Goal: Task Accomplishment & Management: Manage account settings

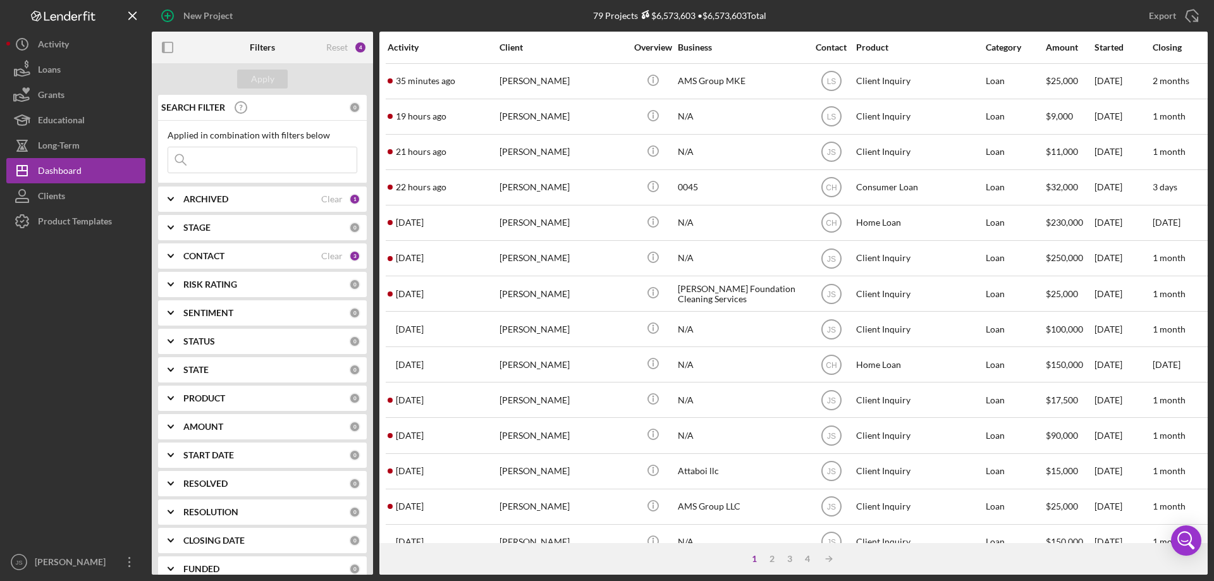
scroll to position [423, 0]
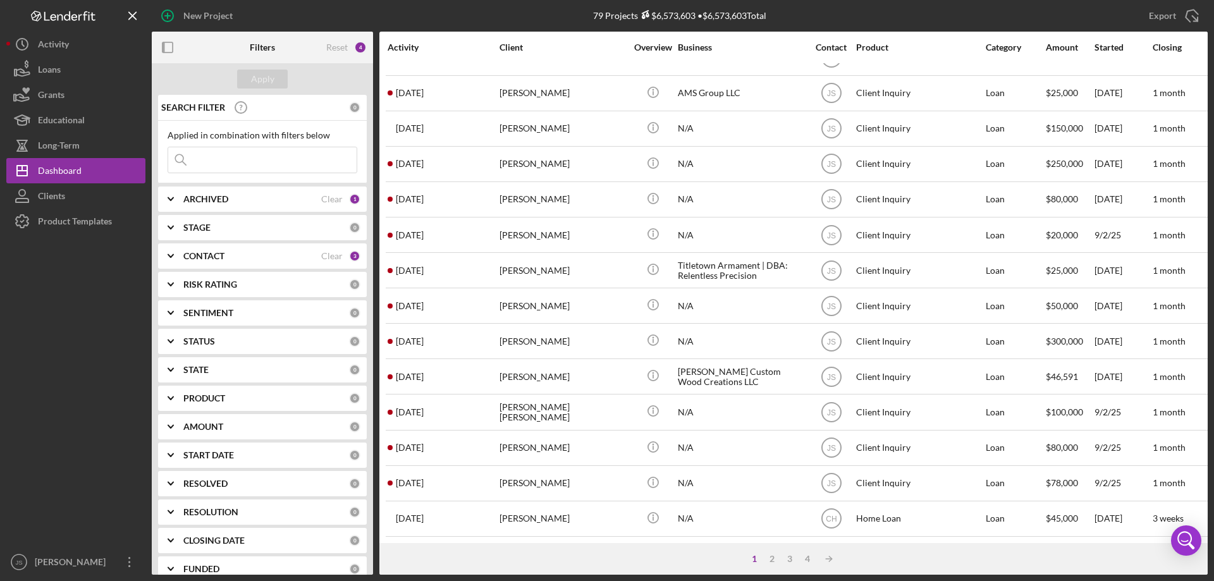
click at [217, 161] on input at bounding box center [262, 159] width 188 height 25
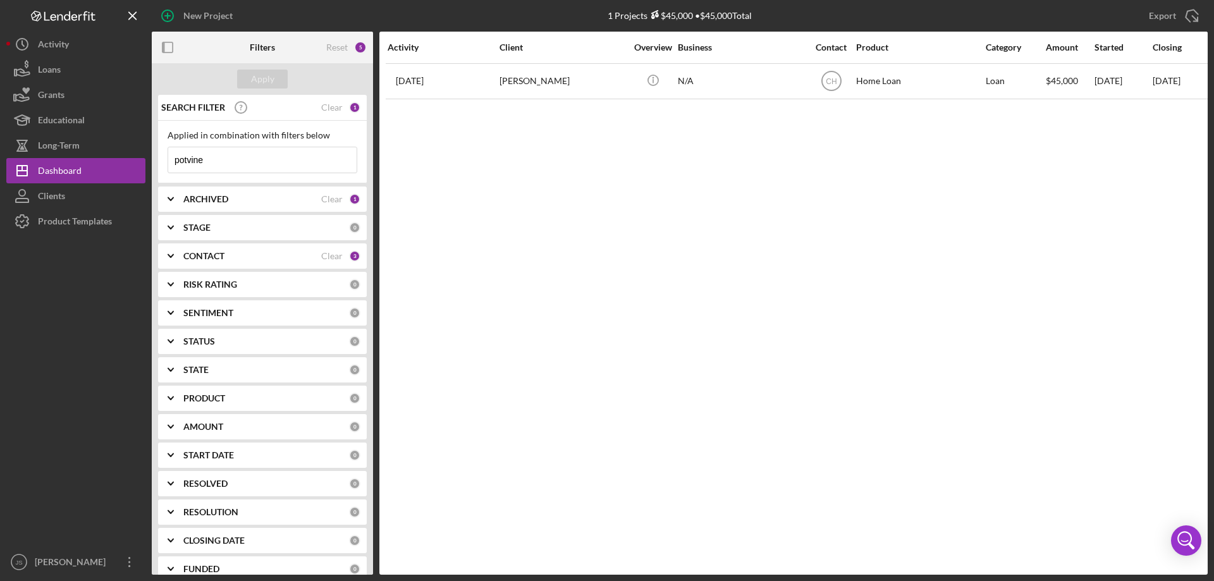
scroll to position [0, 0]
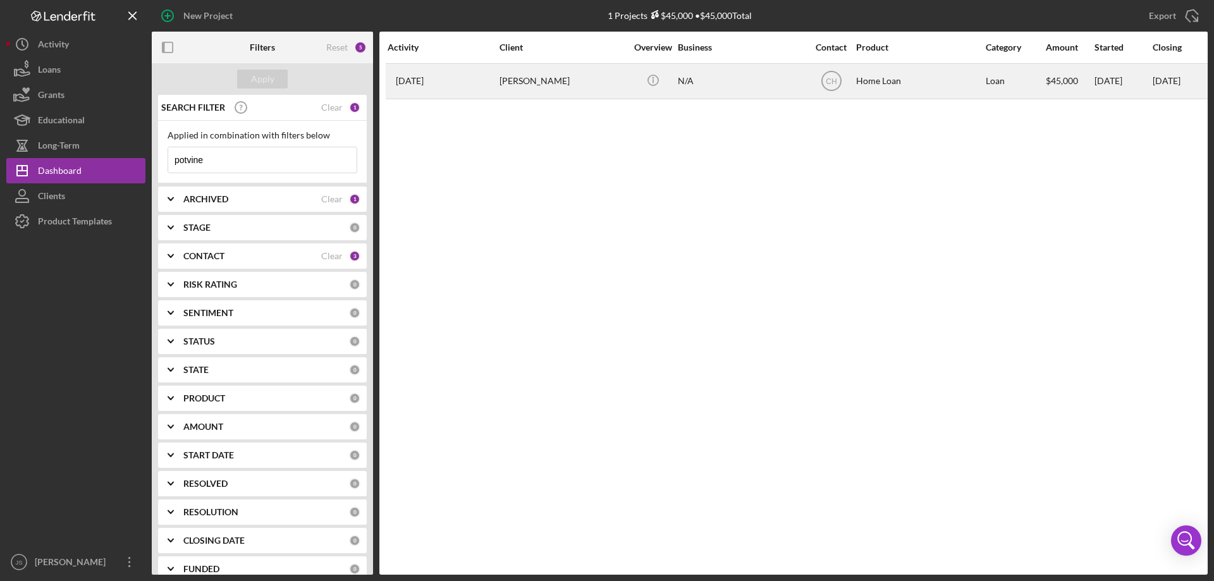
type input "potvine"
click at [605, 87] on div "[PERSON_NAME]" at bounding box center [562, 81] width 126 height 34
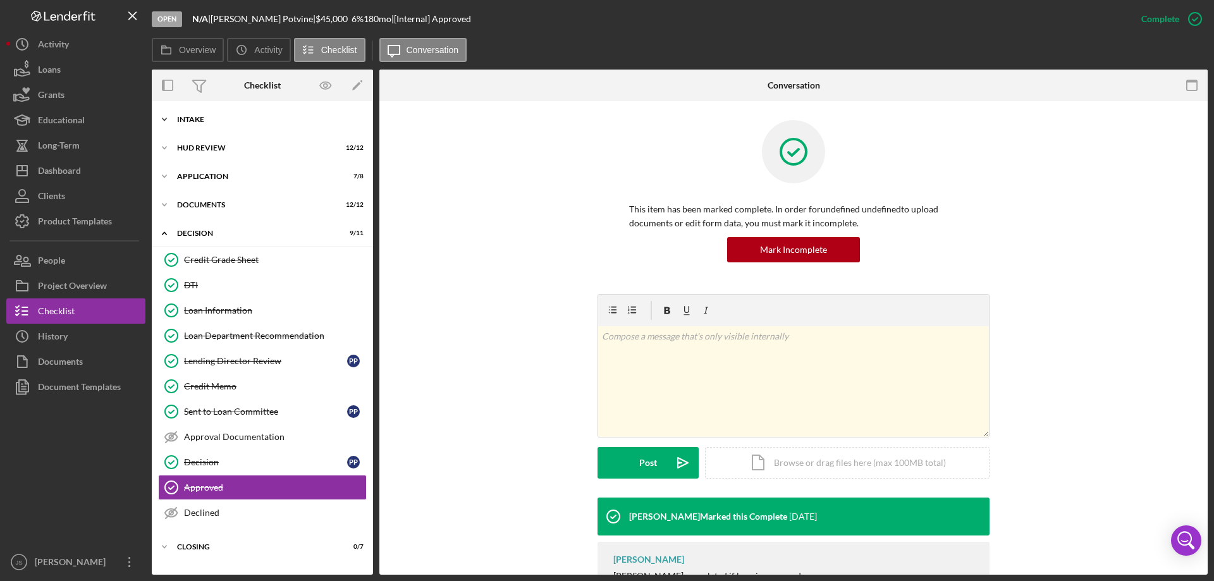
click at [164, 117] on icon "Icon/Expander" at bounding box center [164, 119] width 25 height 25
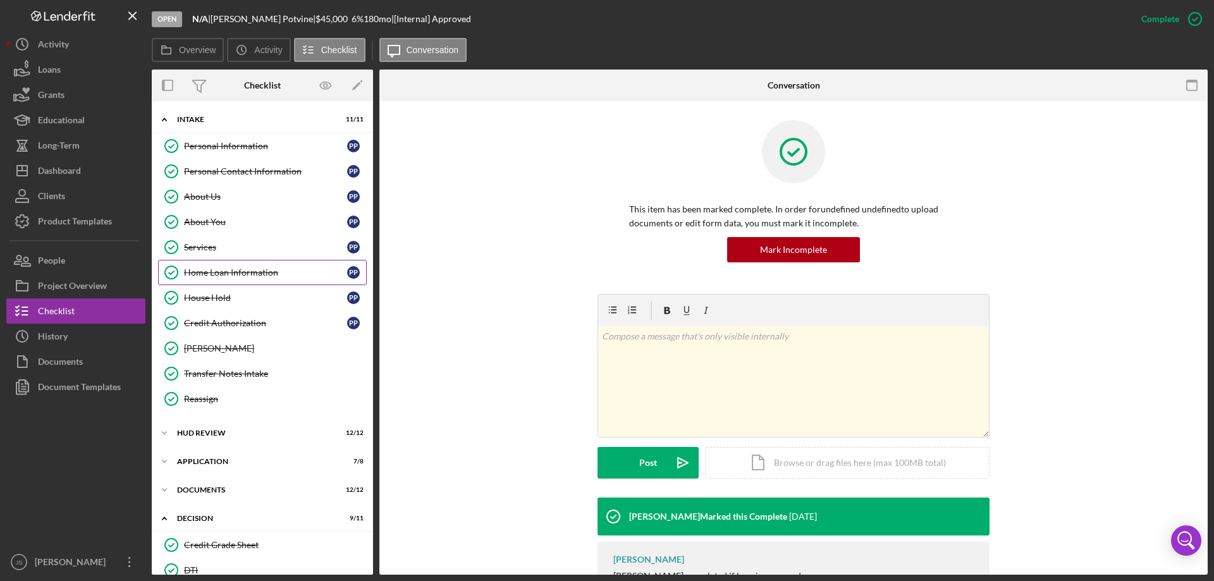
click at [213, 272] on div "Home Loan Information" at bounding box center [265, 272] width 163 height 10
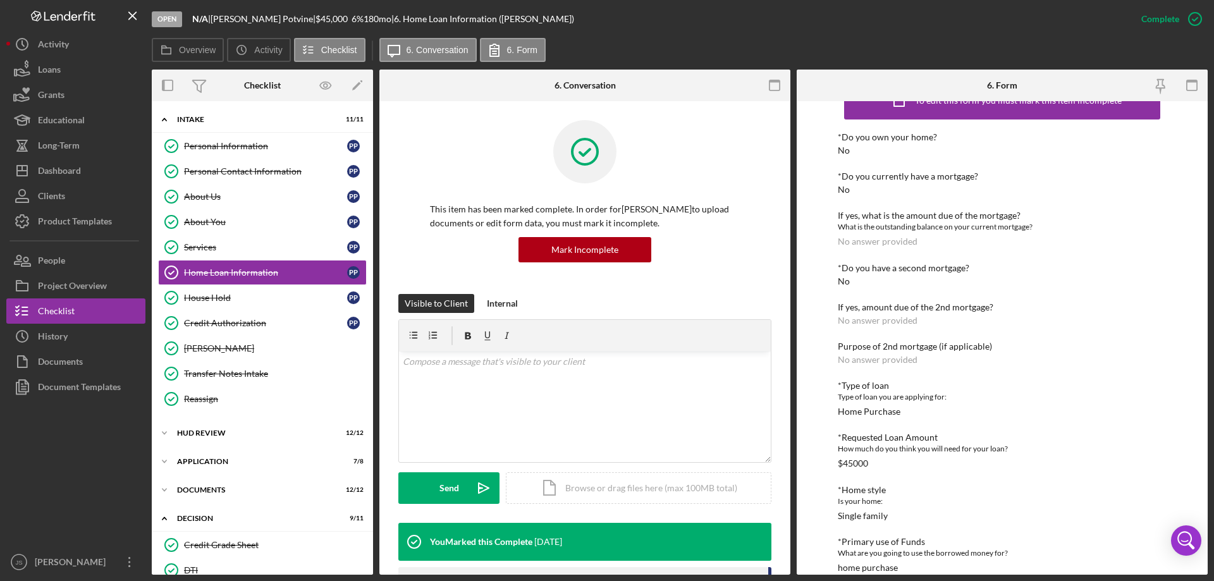
scroll to position [49, 0]
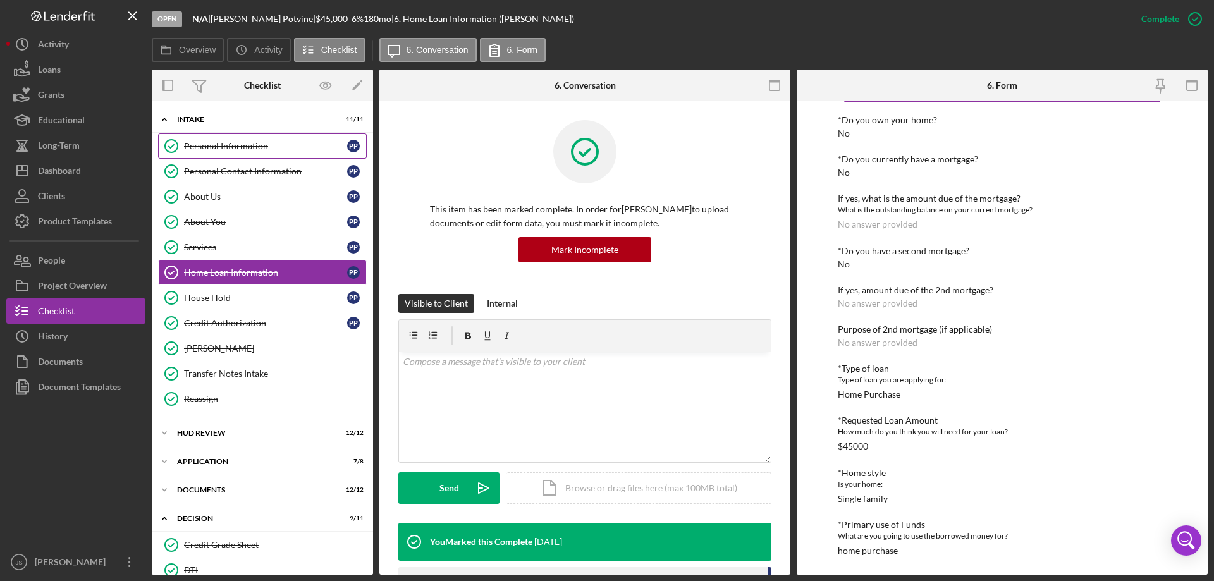
click at [247, 142] on div "Personal Information" at bounding box center [265, 146] width 163 height 10
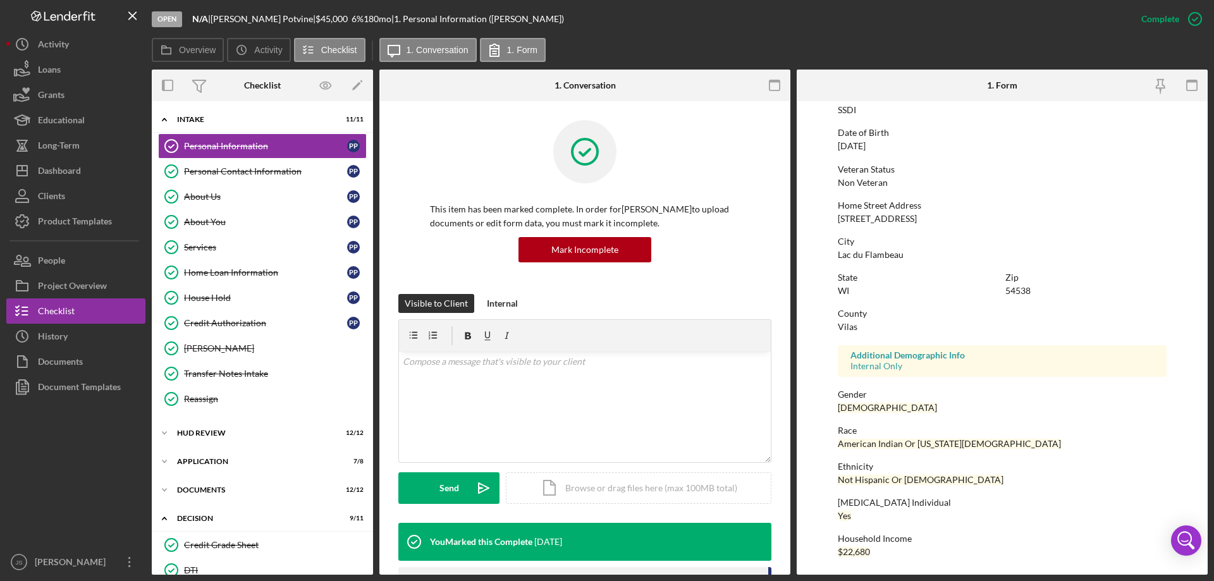
scroll to position [116, 0]
click at [260, 173] on div "Personal Contact Information" at bounding box center [265, 171] width 163 height 10
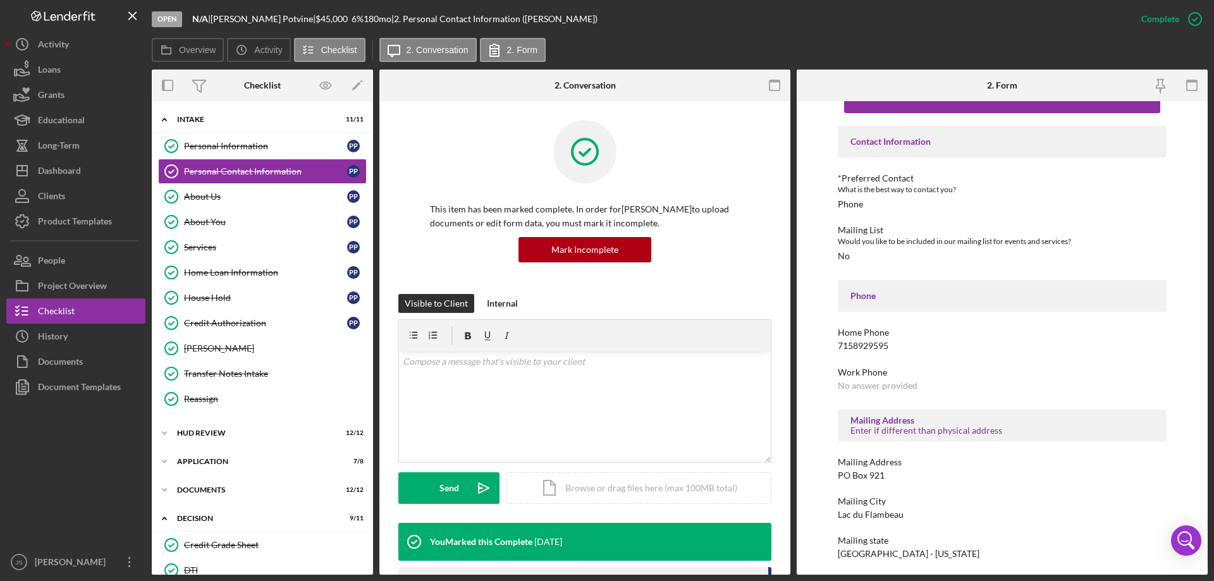
scroll to position [82, 0]
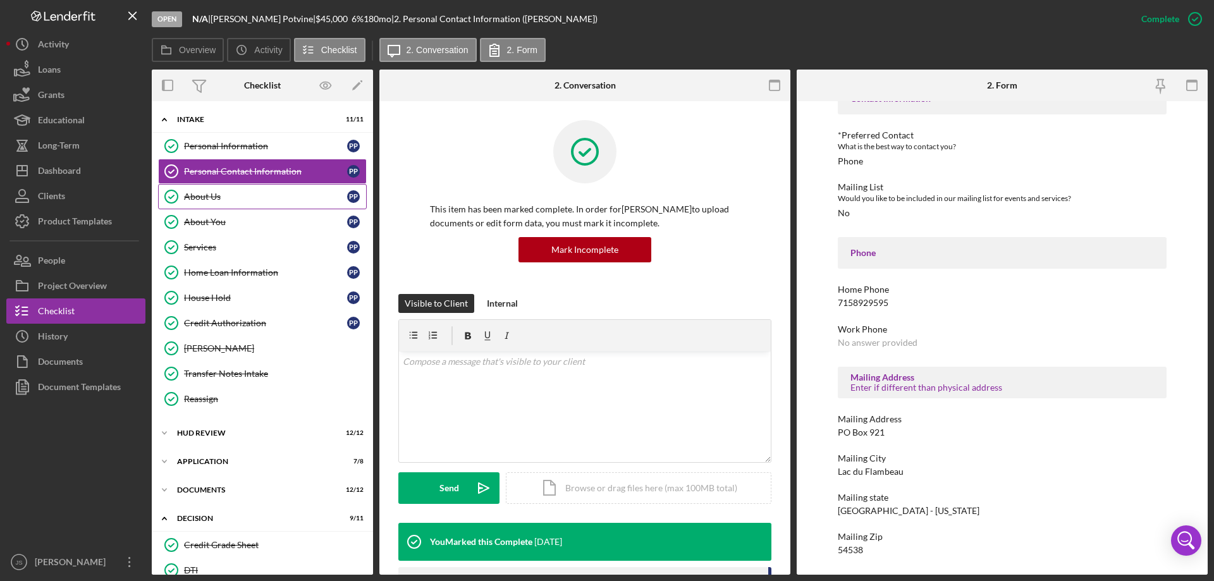
click at [231, 196] on div "About Us" at bounding box center [265, 197] width 163 height 10
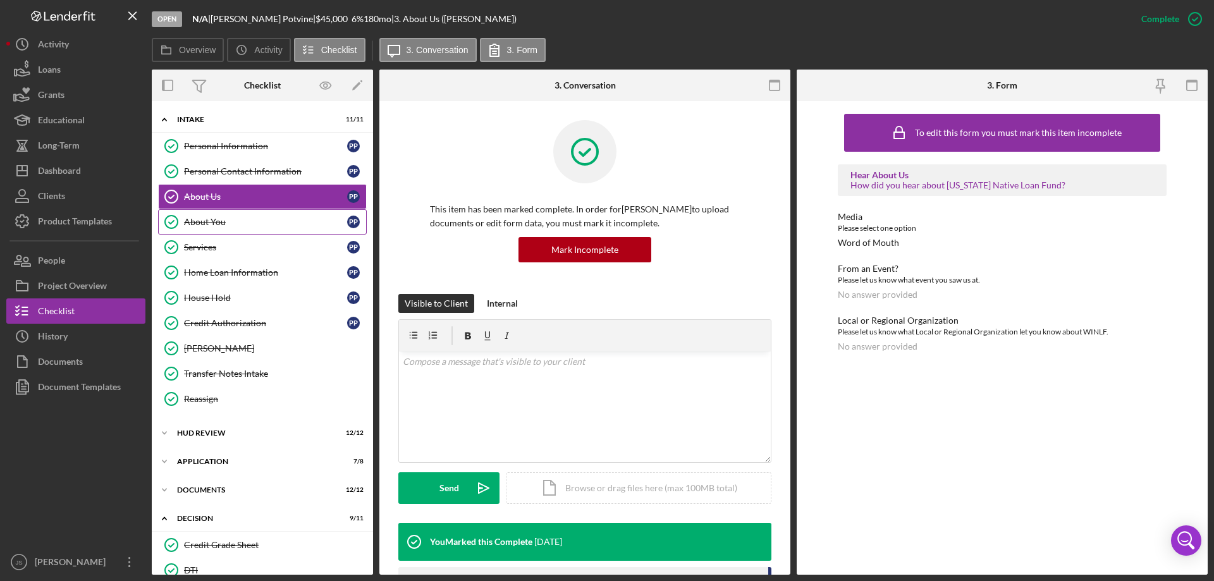
click at [254, 219] on div "About You" at bounding box center [265, 222] width 163 height 10
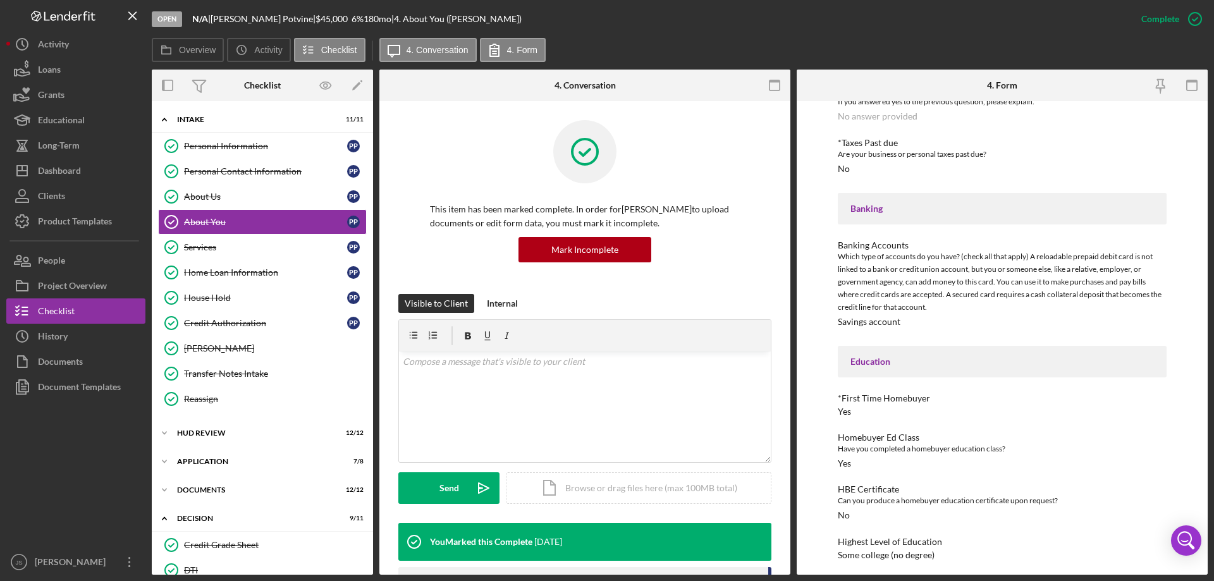
scroll to position [1031, 0]
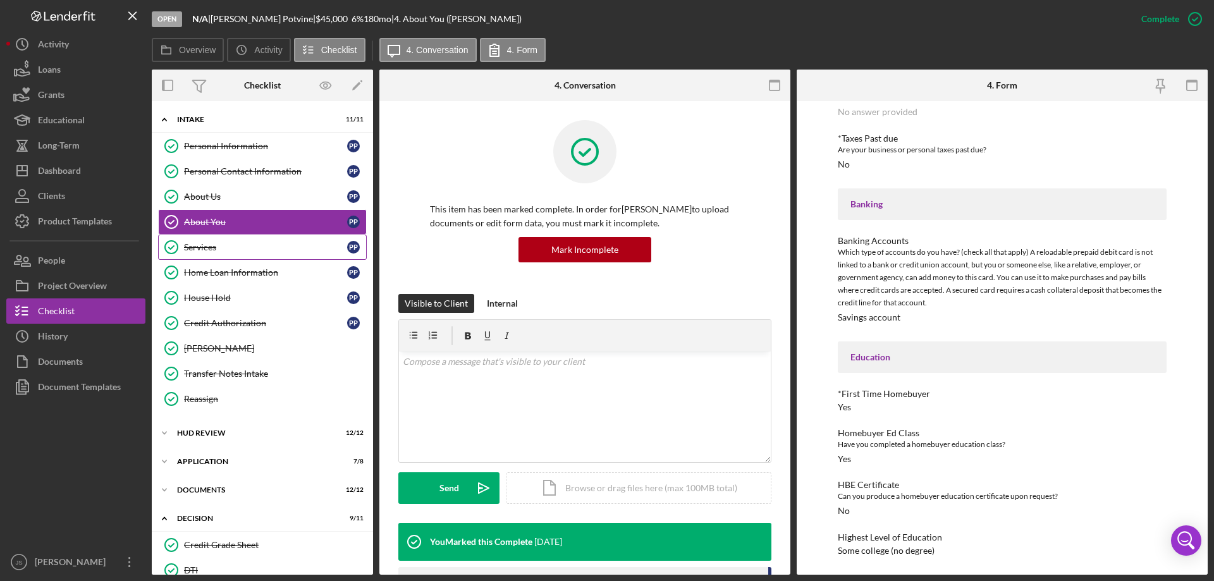
click at [211, 242] on div "Services" at bounding box center [265, 247] width 163 height 10
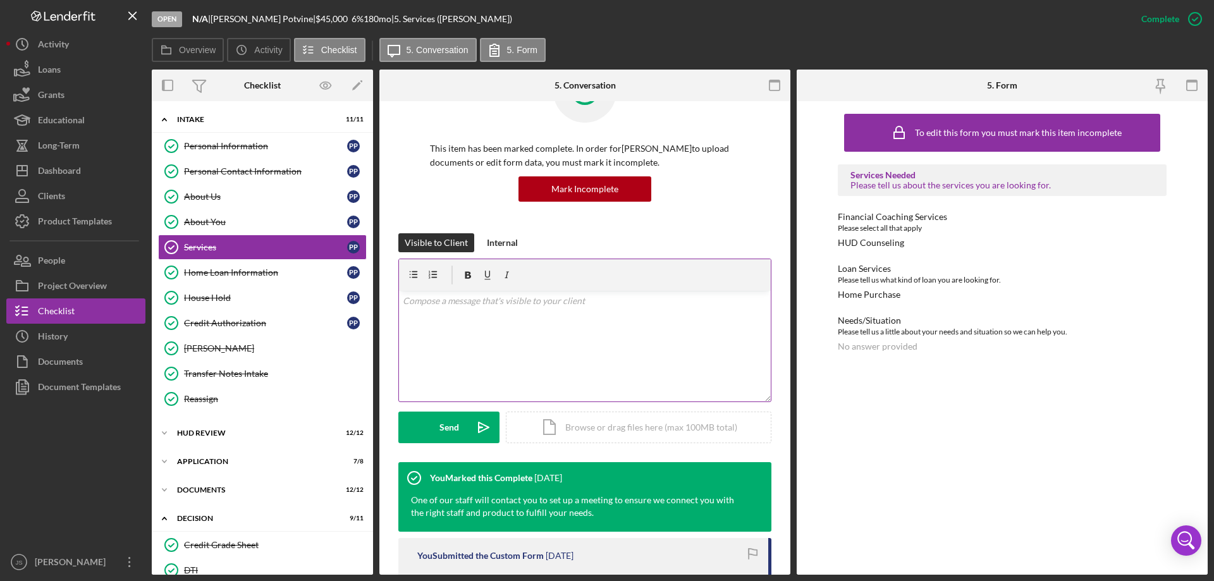
scroll to position [166, 0]
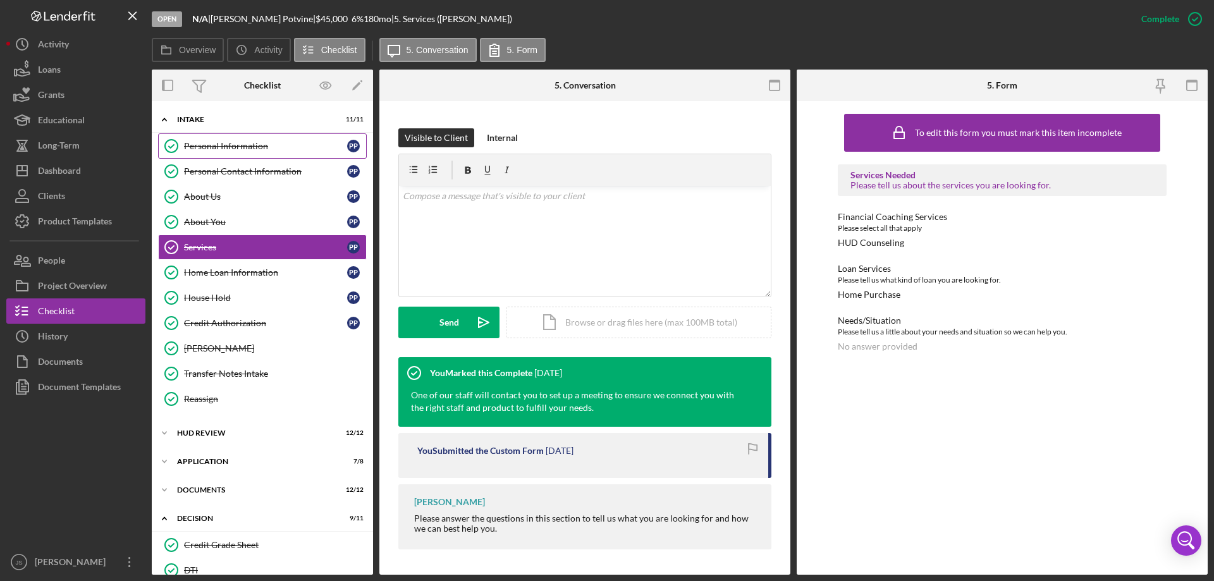
click at [235, 145] on div "Personal Information" at bounding box center [265, 146] width 163 height 10
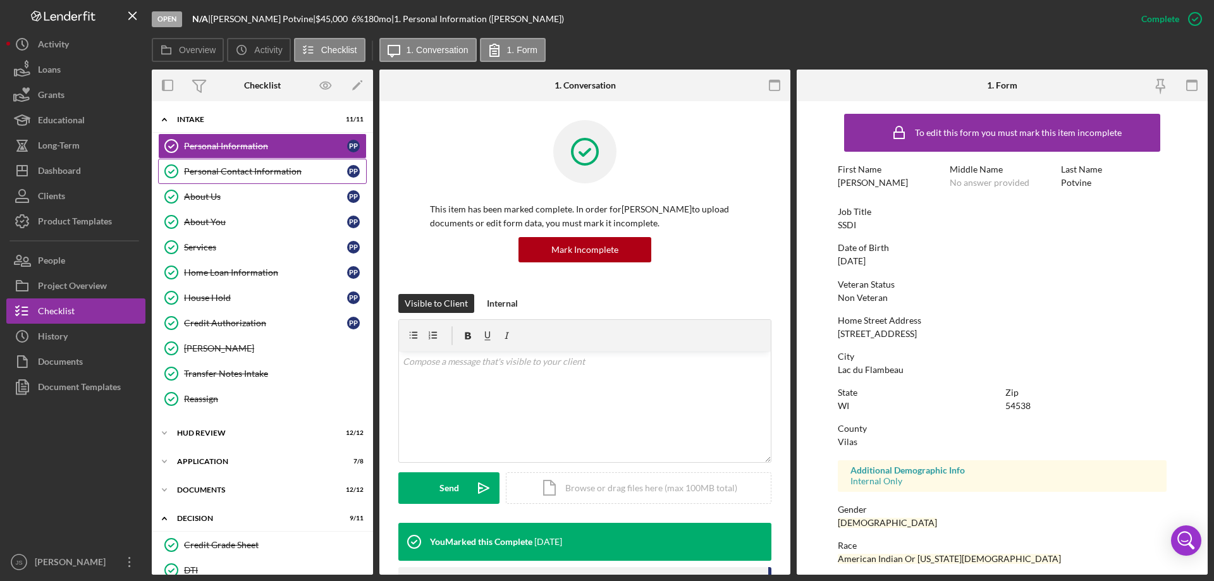
click at [252, 174] on div "Personal Contact Information" at bounding box center [265, 171] width 163 height 10
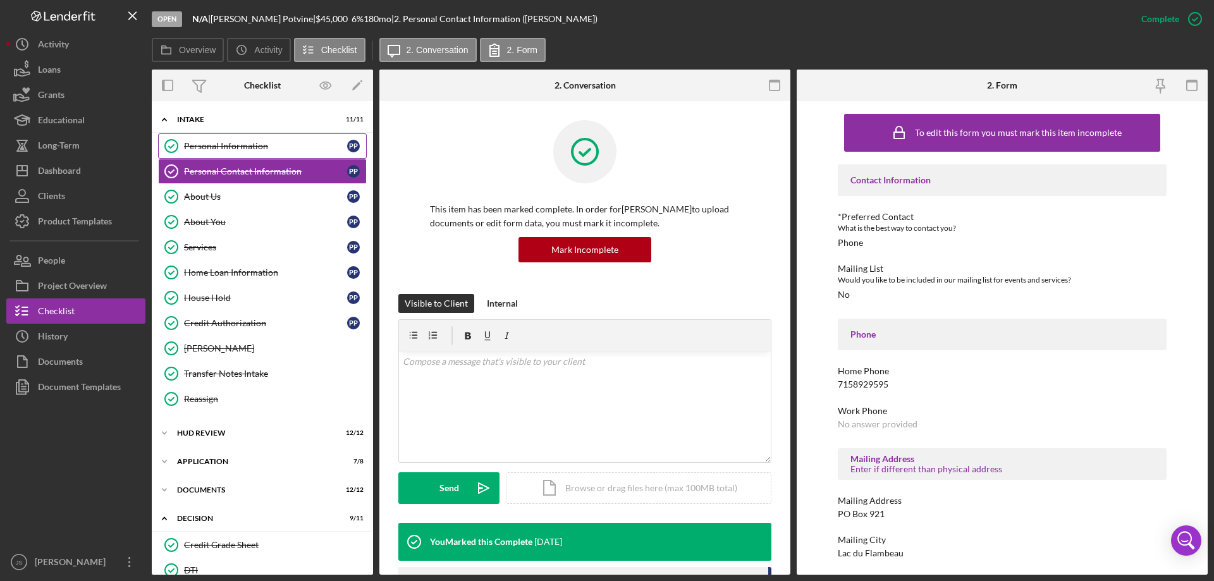
click at [220, 140] on link "Personal Information Personal Information P P" at bounding box center [262, 145] width 209 height 25
